Goal: Task Accomplishment & Management: Complete application form

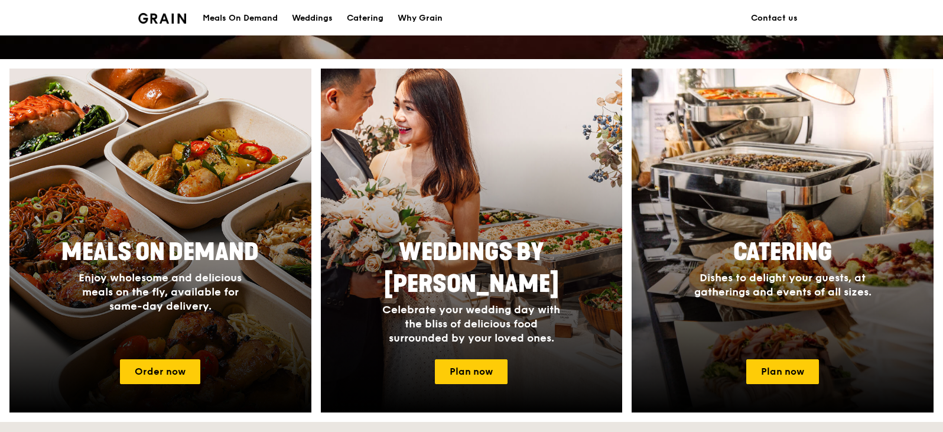
scroll to position [473, 0]
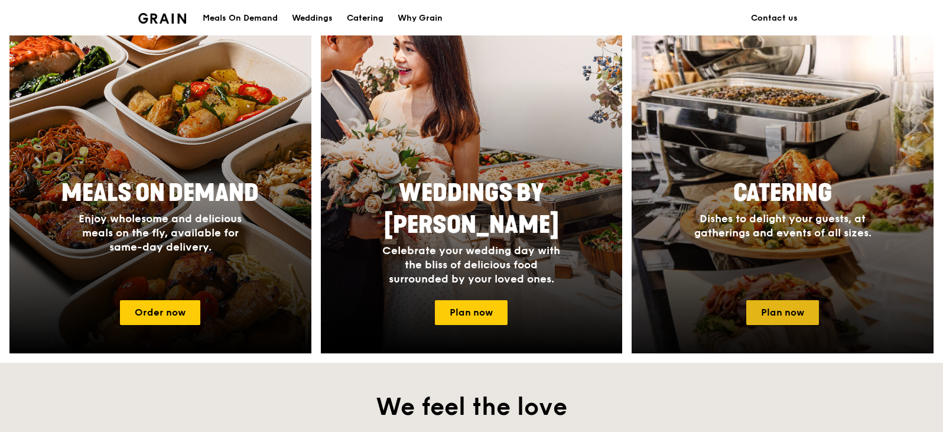
click at [792, 311] on link "Plan now" at bounding box center [782, 312] width 73 height 25
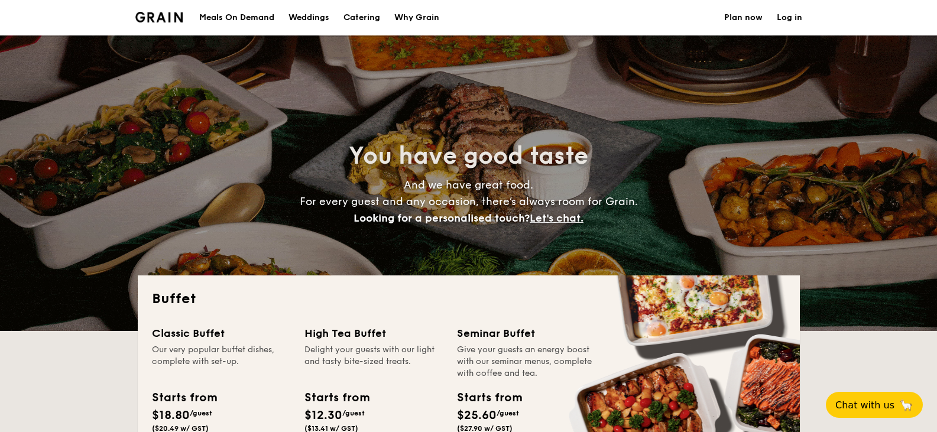
select select
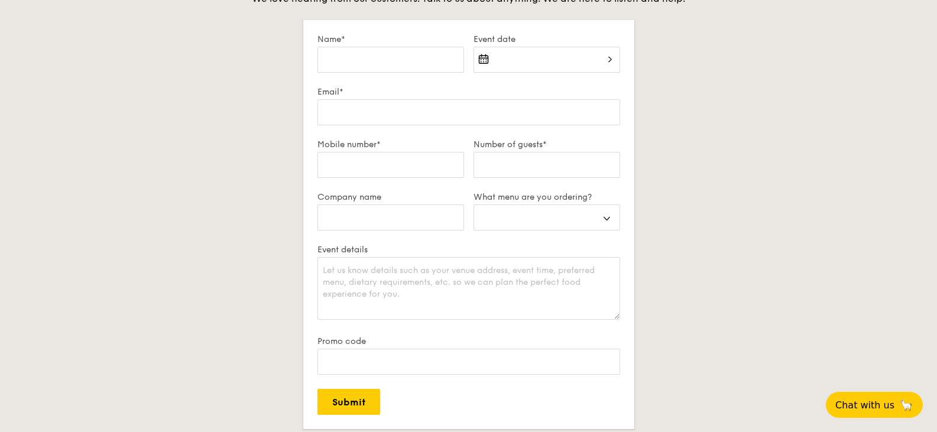
scroll to position [1832, 0]
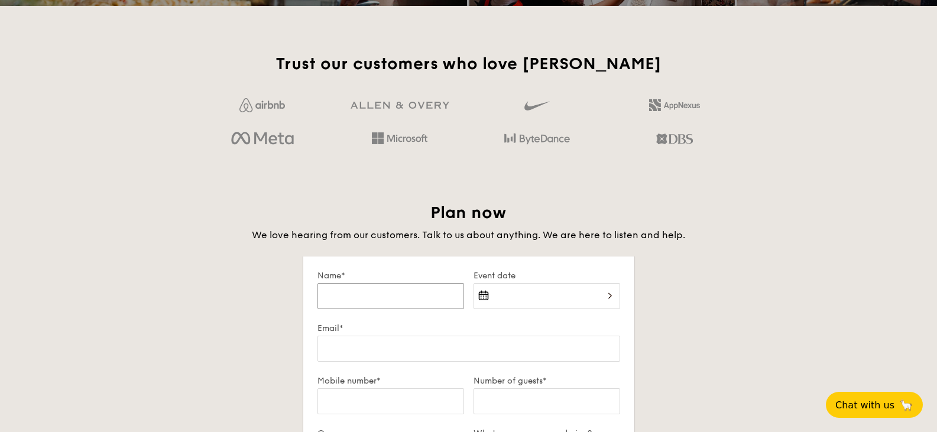
click at [397, 298] on input "Name*" at bounding box center [390, 296] width 147 height 26
type input "H"
select select
type input "He"
select select
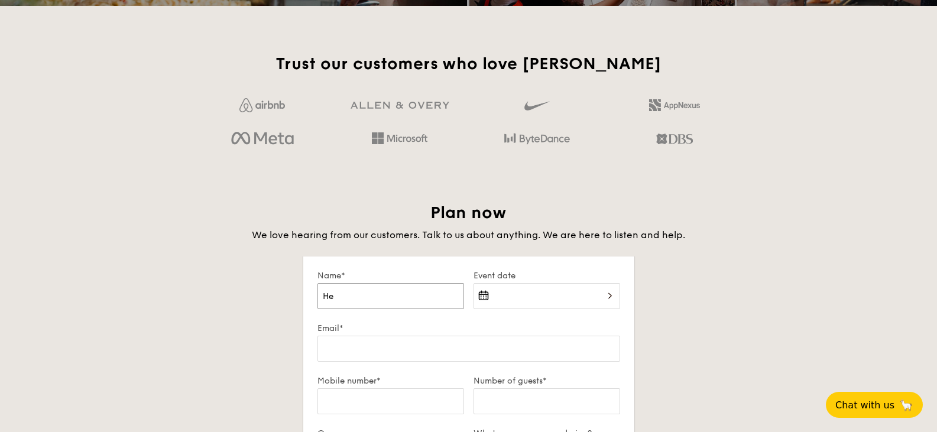
type input "Hen"
select select
type input "Heng"
select select
type input "Heng"
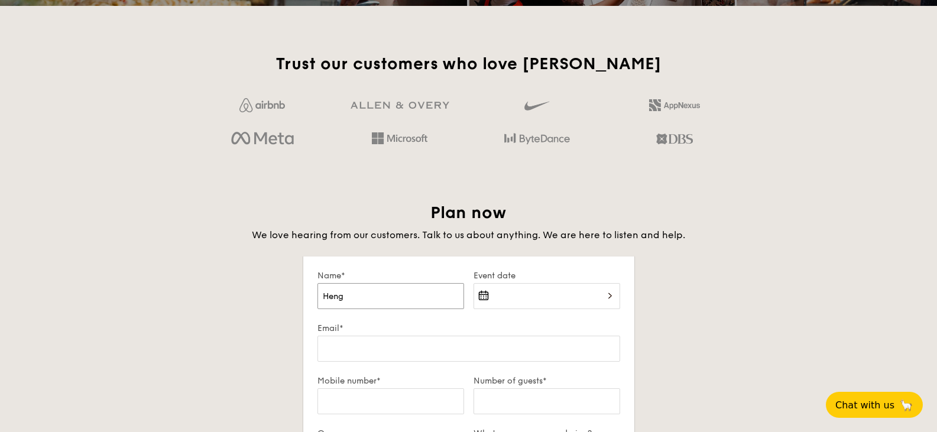
select select
type input "Heng W"
select select
type input "Heng We"
select select
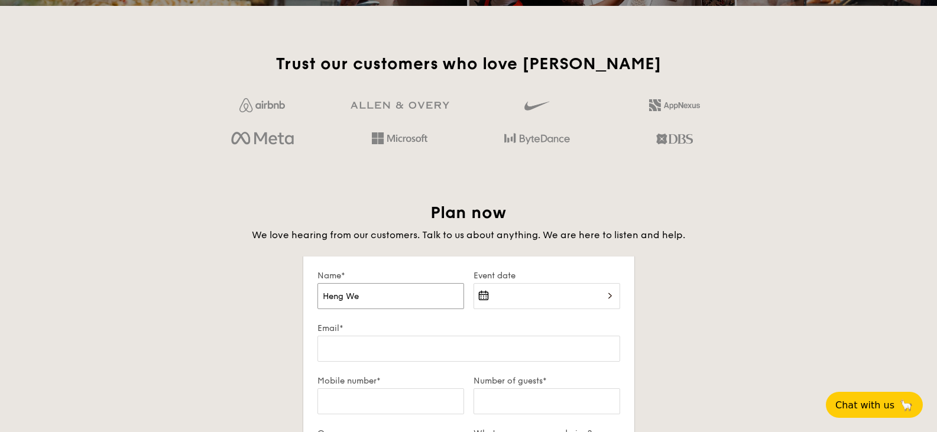
type input "Heng Wee"
select select
type input "Heng Wee"
select select
type input "Heng Wee L"
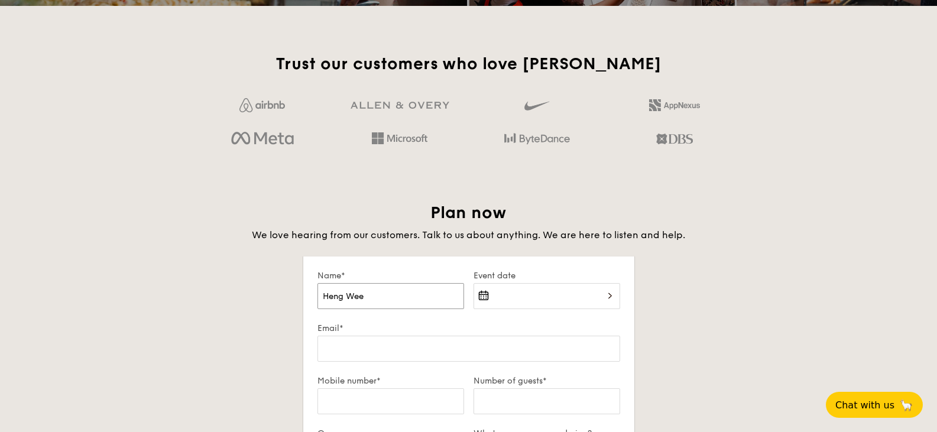
select select
type input "Heng Wee Li"
select select
type input "Heng Wee Lin"
select select
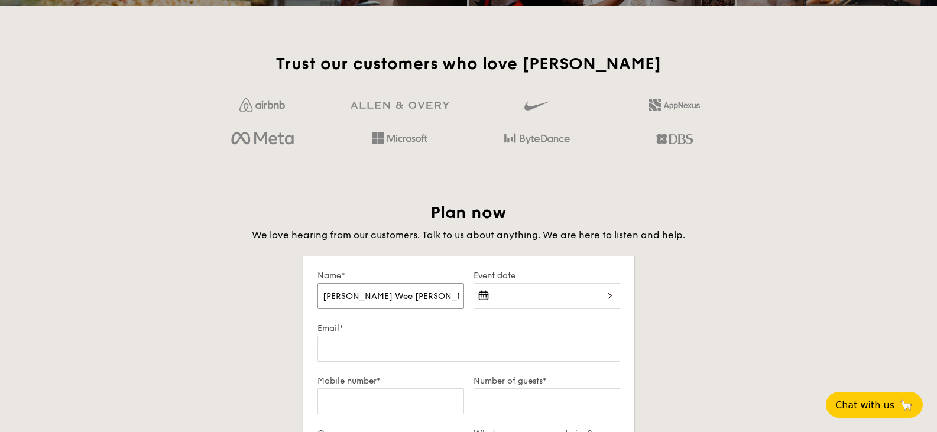
type input "Heng Wee Ling"
select select
type input "Heng Wee Ling"
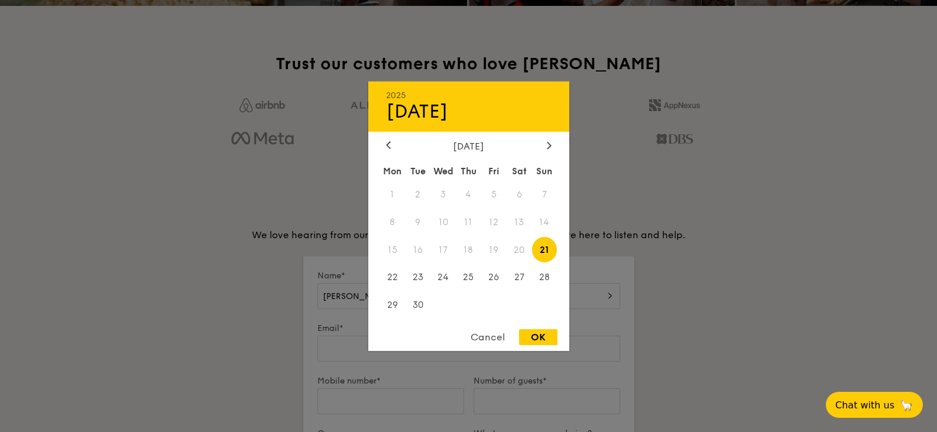
click at [579, 300] on div "2025 Sep 21 September 2025 Mon Tue Wed Thu Fri Sat Sun 1 2 3 4 5 6 7 8 9 10 11 …" at bounding box center [546, 303] width 147 height 40
click at [541, 145] on div "September 2025" at bounding box center [468, 145] width 165 height 11
click at [549, 144] on icon at bounding box center [549, 145] width 5 height 8
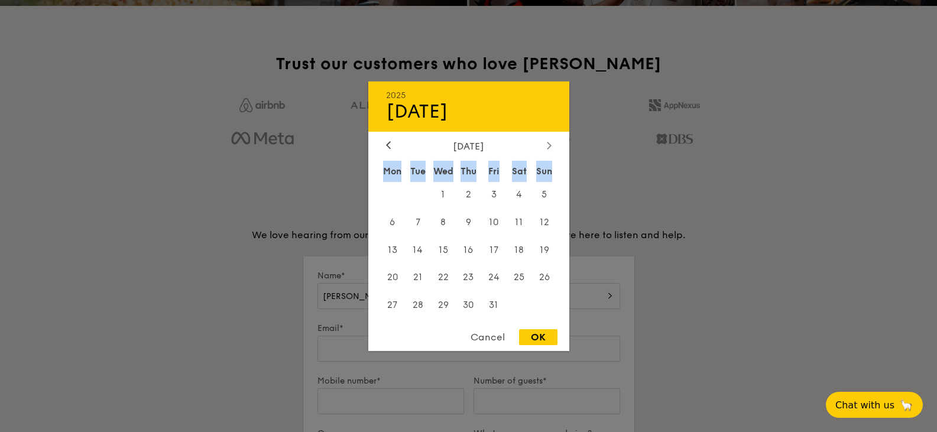
click at [549, 144] on icon at bounding box center [549, 145] width 4 height 7
click at [489, 300] on span "28" at bounding box center [493, 305] width 25 height 25
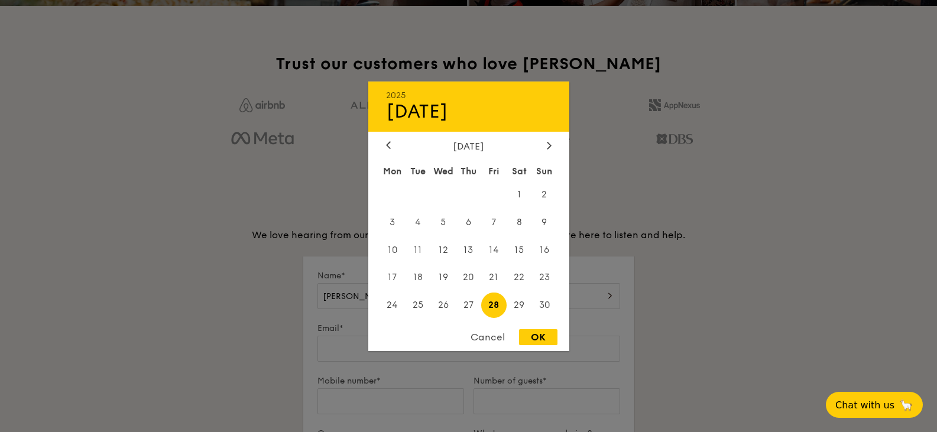
click at [538, 336] on div "OK" at bounding box center [538, 337] width 38 height 16
type input "Nov 28, 2025"
select select
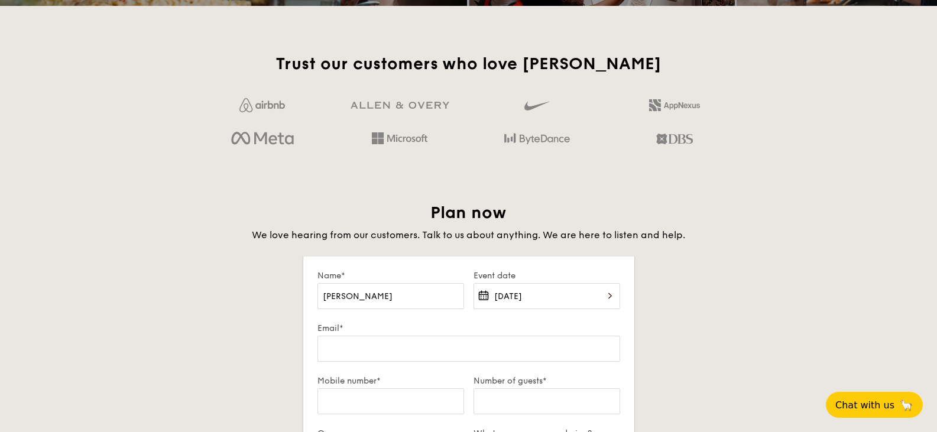
scroll to position [1891, 0]
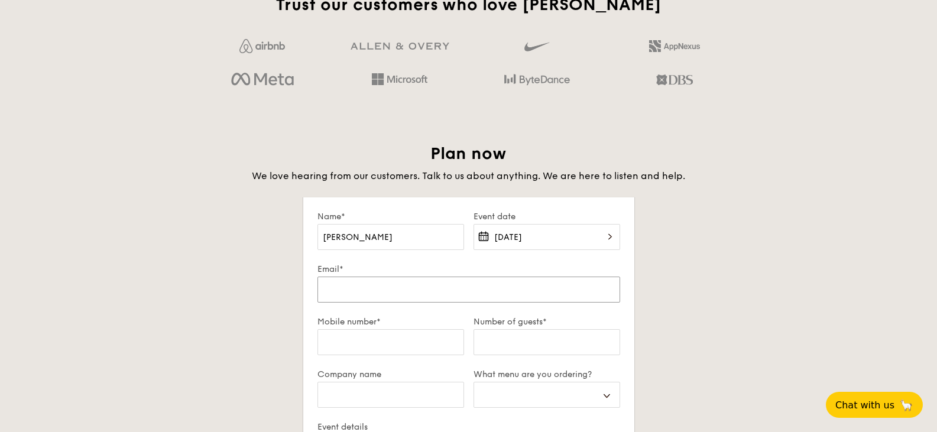
drag, startPoint x: 441, startPoint y: 284, endPoint x: 441, endPoint y: 276, distance: 8.3
click at [441, 276] on div "Email*" at bounding box center [468, 290] width 303 height 53
type input "heng_wee_ling@schools.gov.sg"
select select
drag, startPoint x: 482, startPoint y: 288, endPoint x: 393, endPoint y: 291, distance: 89.3
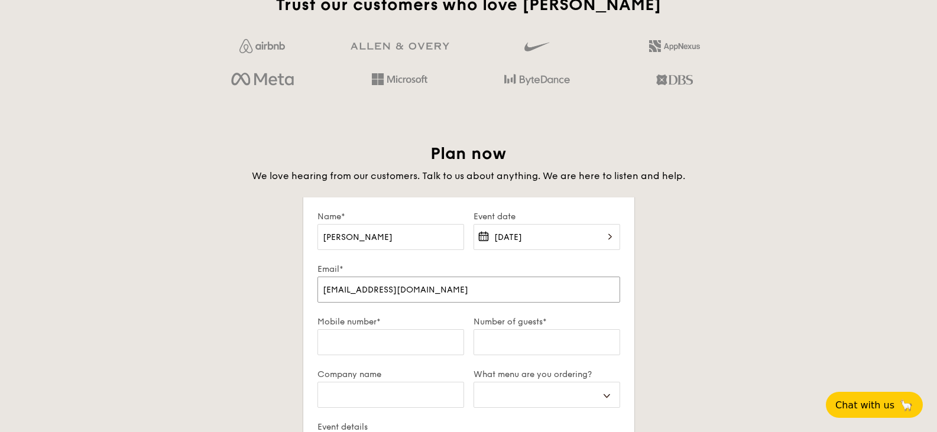
click at [393, 291] on input "heng_wee_ling@schools.gov.sg" at bounding box center [468, 290] width 303 height 26
type input "heng_wee_ling@m"
select select
type input "heng_wee_ling@mo"
select select
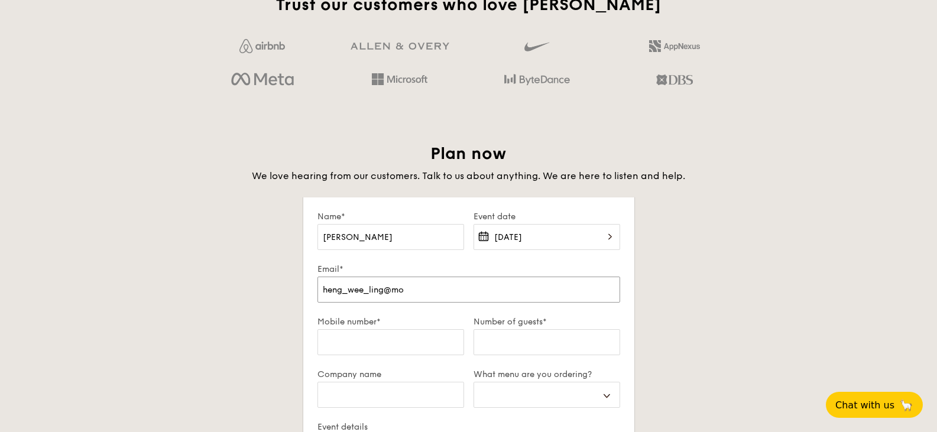
type input "heng_wee_ling@moe"
select select
type input "heng_wee_ling@moe."
select select
type input "heng_wee_ling@moe.e"
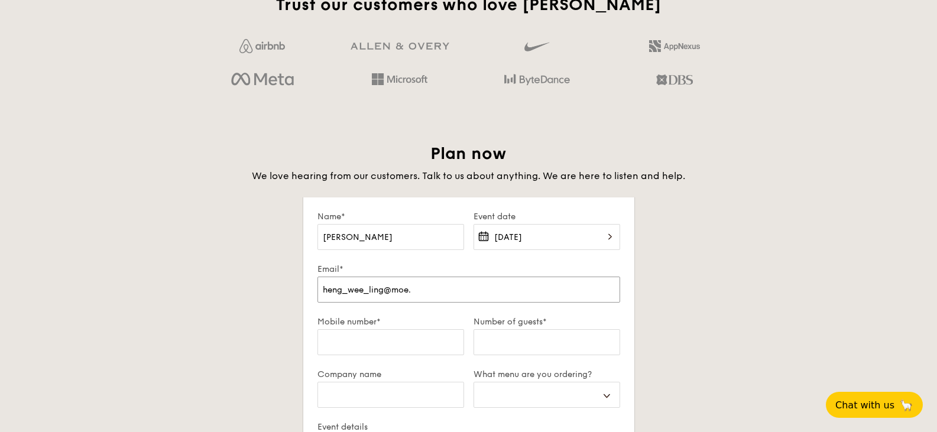
select select
type input "heng_wee_ling@moe.ed"
select select
type input "heng_wee_ling@moe.edu"
select select
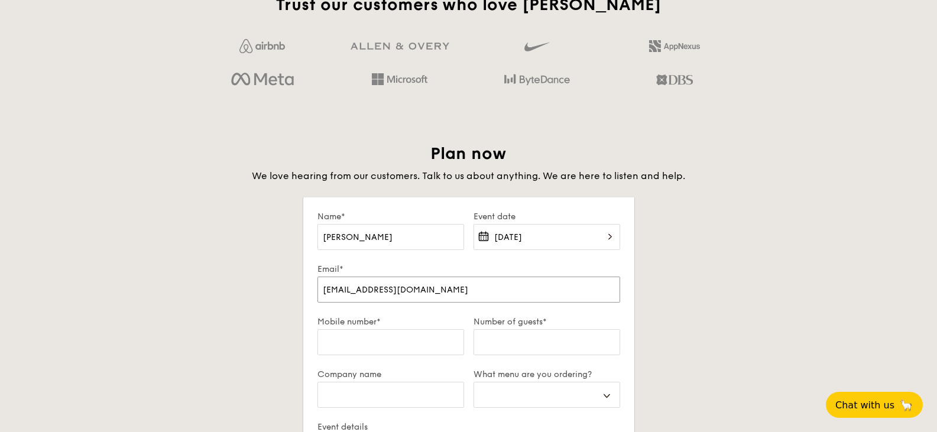
type input "heng_wee_ling@moe.edu."
select select
type input "heng_wee_ling@moe.edu.s"
select select
type input "heng_wee_ling@moe.edu.sg"
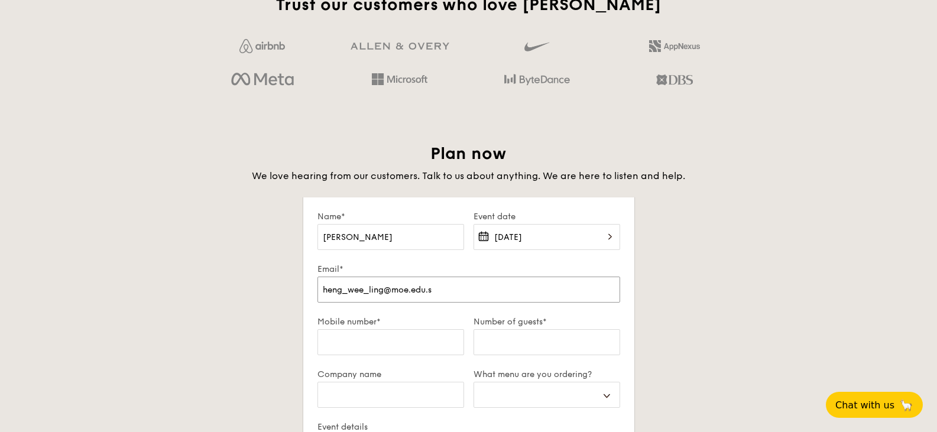
select select
type input "heng_wee_ling@moe.edu.sg"
click at [373, 347] on input "Mobile number*" at bounding box center [390, 342] width 147 height 26
type input "8"
select select
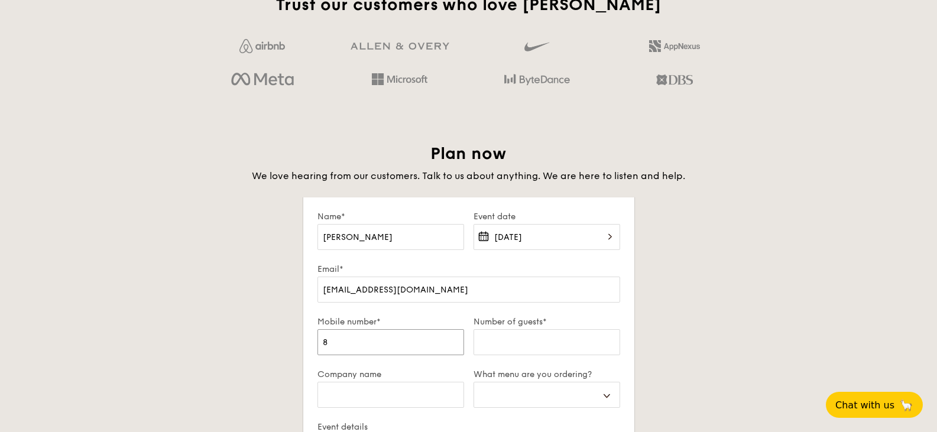
type input "82"
select select
type input "823"
select select
type input "8233"
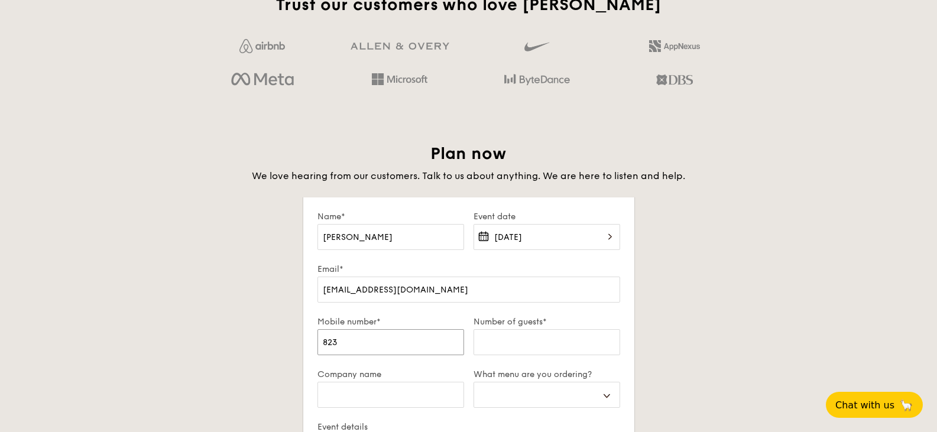
select select
type input "82333"
select select
type input "823338"
select select
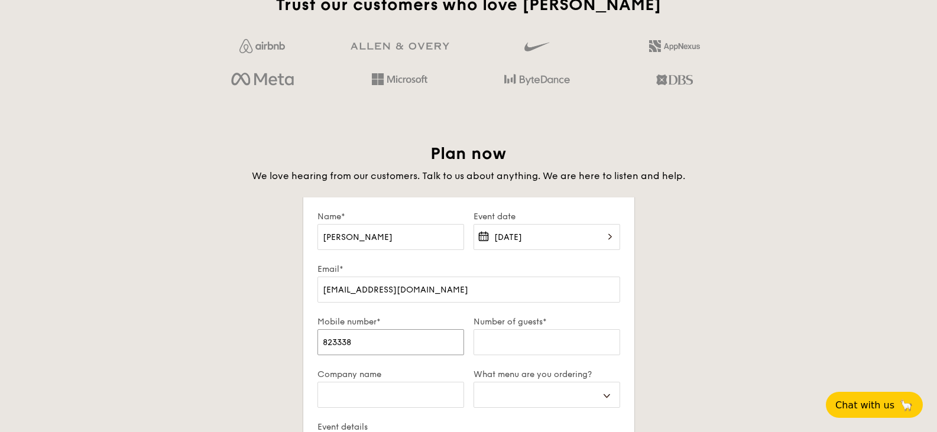
type input "8233387"
select select
type input "82333878"
select select
type input "82333878"
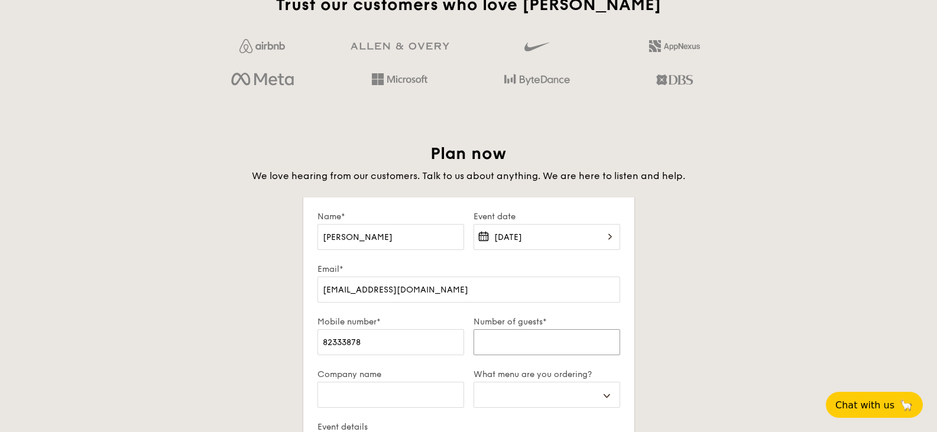
click at [507, 339] on input "Number of guests*" at bounding box center [546, 342] width 147 height 26
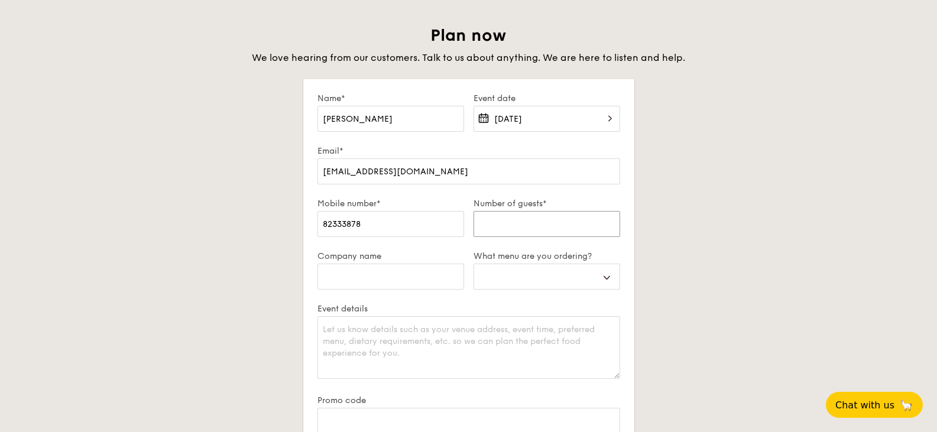
scroll to position [1950, 0]
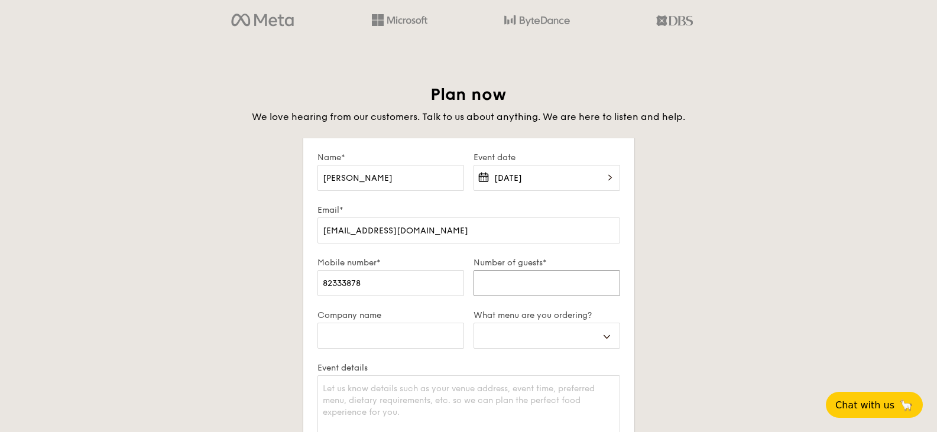
type input "2"
select select
type input "26"
select select
type input "26"
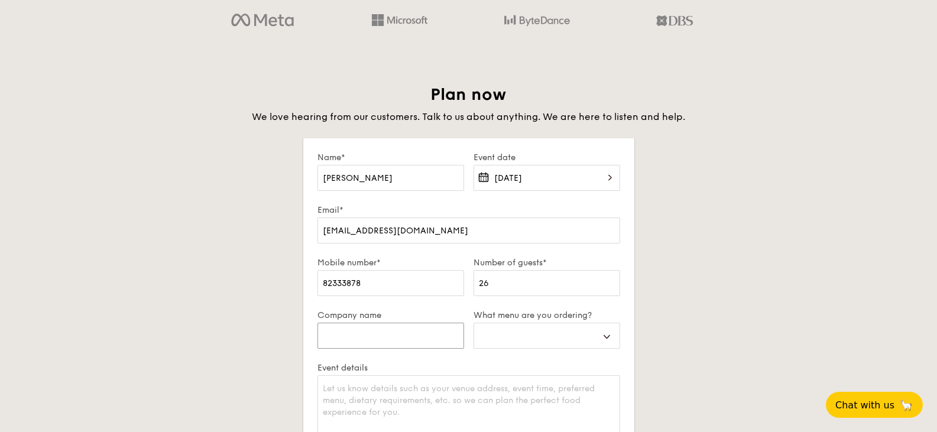
click at [349, 334] on input "Company name" at bounding box center [390, 336] width 147 height 26
type input "C"
select select
type input "CH"
select select
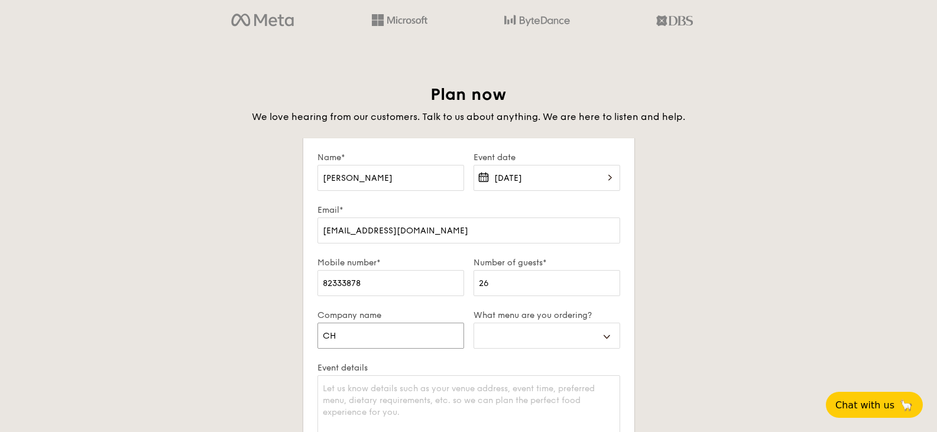
type input "CHI"
select select
type input "CHIJ"
select select
type input "CHIJ"
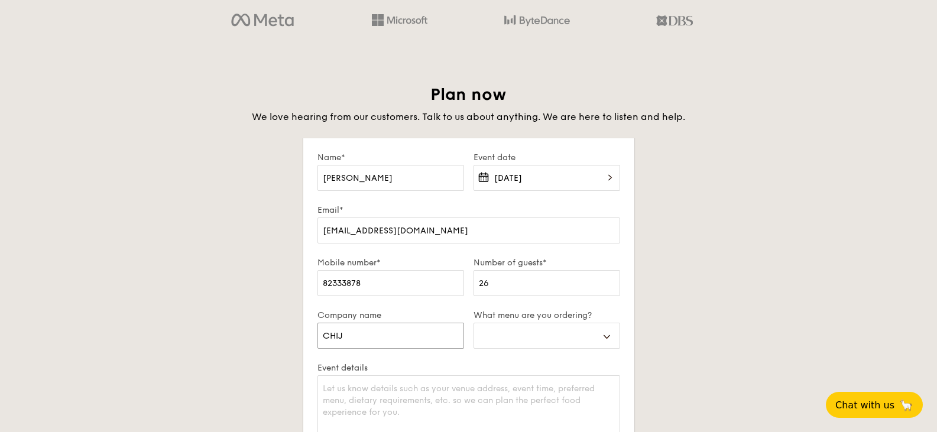
select select
type input "CHIJ P"
select select
type input "CHIJ Pr"
select select
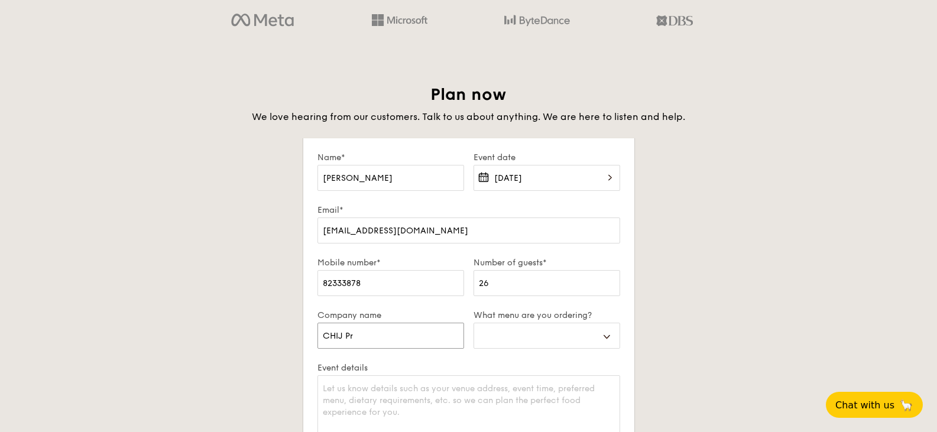
type input "CHIJ Pri"
select select
type input "CHIJ Prim"
select select
type input "CHIJ Prima"
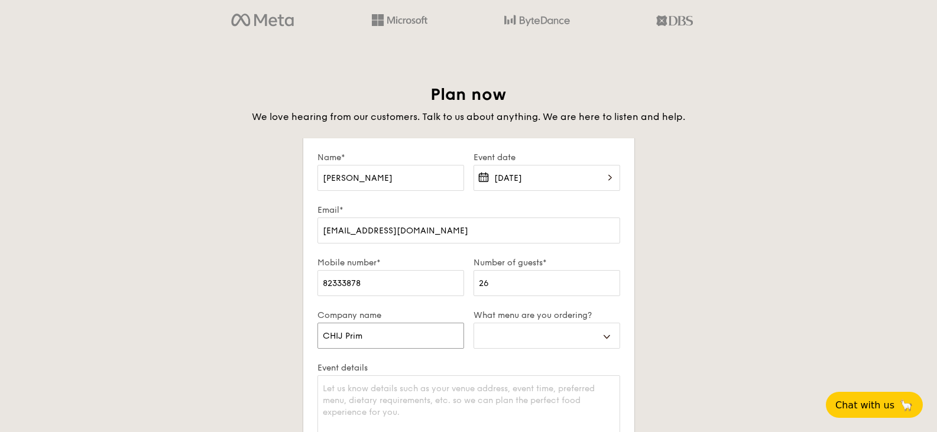
select select
type input "CHIJ Primar"
select select
type input "CHIJ Primary"
select select
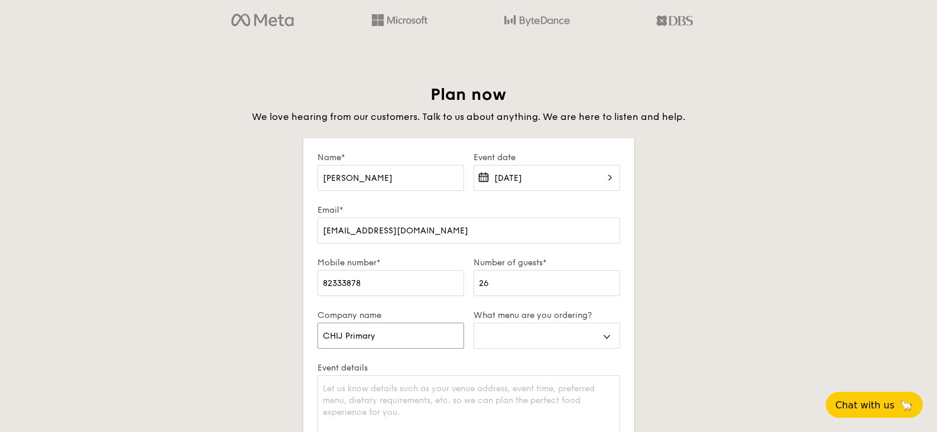
type input "CHIJ Primary"
select select
type input "CHIJ Primary T"
select select
type input "CHIJ Primary To"
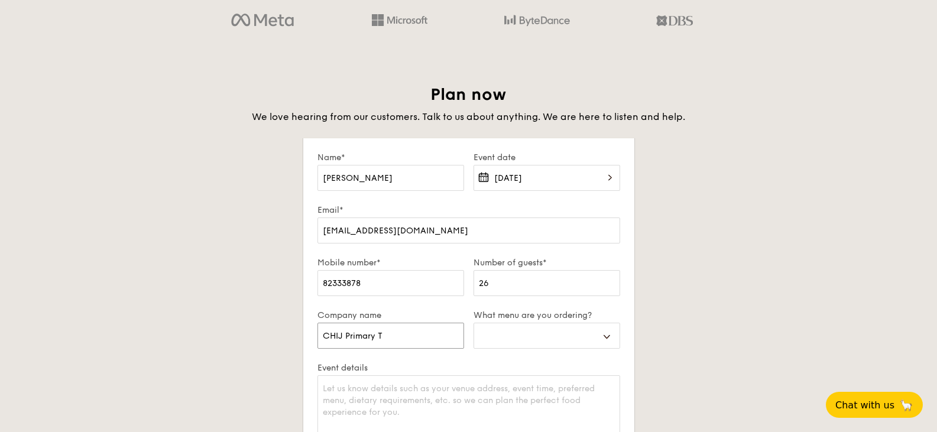
select select
type input "CHIJ Primary Toa"
select select
type input "CHIJ Primary Toa"
select select
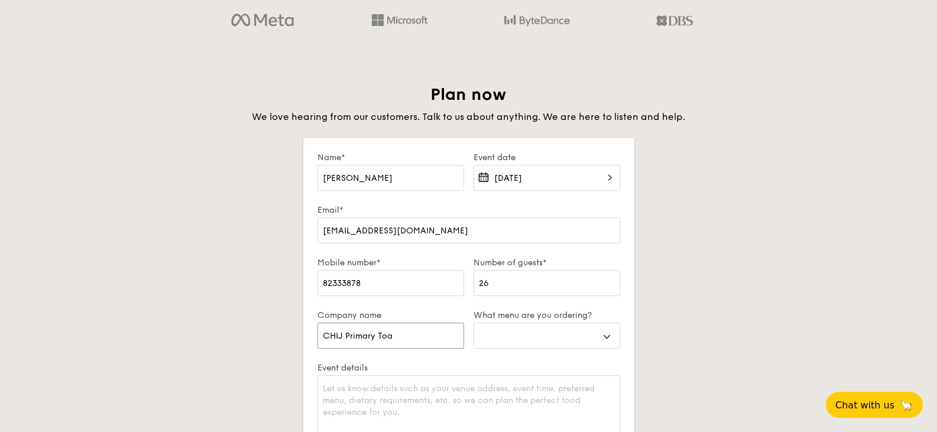
type input "CHIJ Primary Toa P"
select select
type input "CHIJ Primary Toa Pa"
select select
type input "CHIJ Primary Toa Pay"
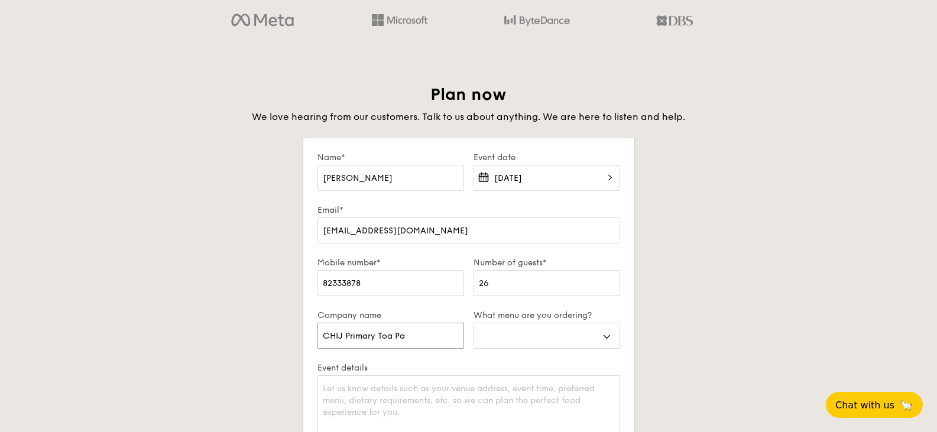
select select
type input "CHIJ Primary Toa Payo"
select select
type input "CHIJ Primary Toa Payoh"
select select
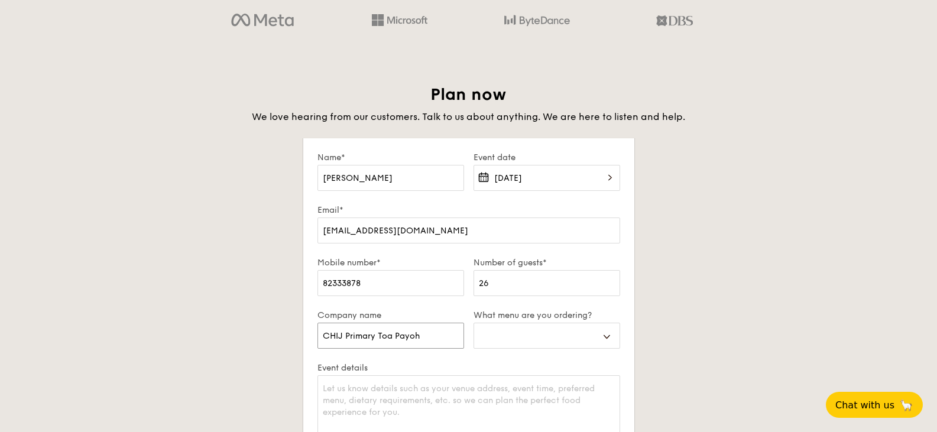
type input "CHIJ Primary Toa Payoh"
click at [605, 333] on select "Buffet Mini Buffet High Tea Canapés Meal Boxes Wedding" at bounding box center [546, 336] width 147 height 26
select select "miniBuffet"
click at [473, 323] on select "Buffet Mini Buffet High Tea Canapés Meal Boxes Wedding" at bounding box center [546, 336] width 147 height 26
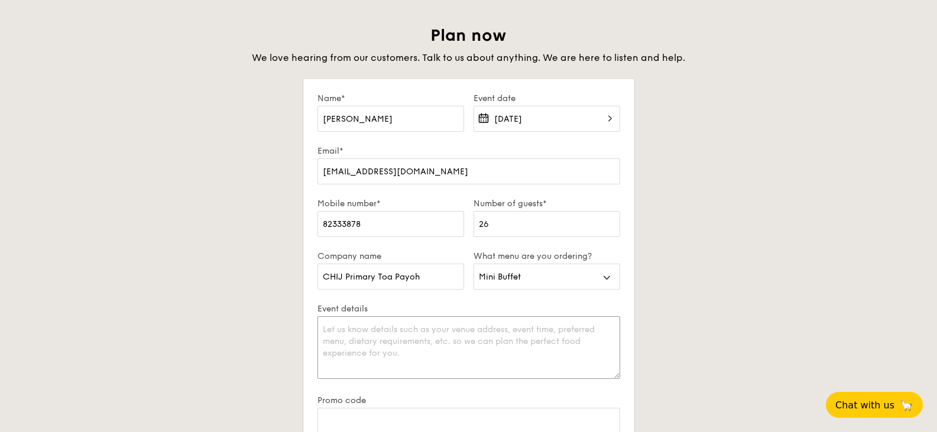
click at [445, 336] on textarea "Event details" at bounding box center [468, 347] width 303 height 63
type textarea "Deliver by 1130am to CHIJ Primary Toa Payoh"
